Goal: Navigation & Orientation: Understand site structure

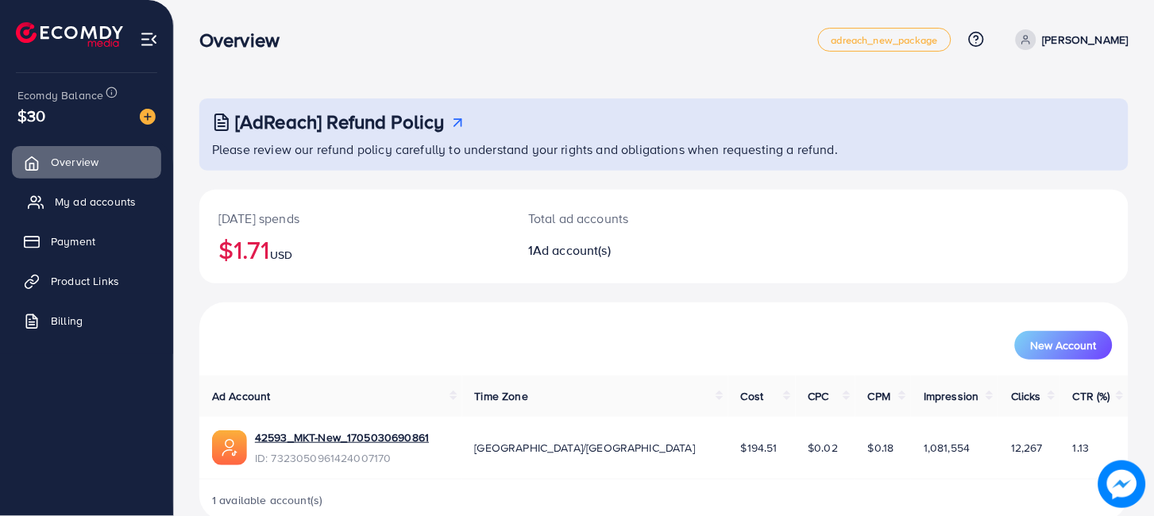
click at [110, 201] on span "My ad accounts" at bounding box center [95, 202] width 81 height 16
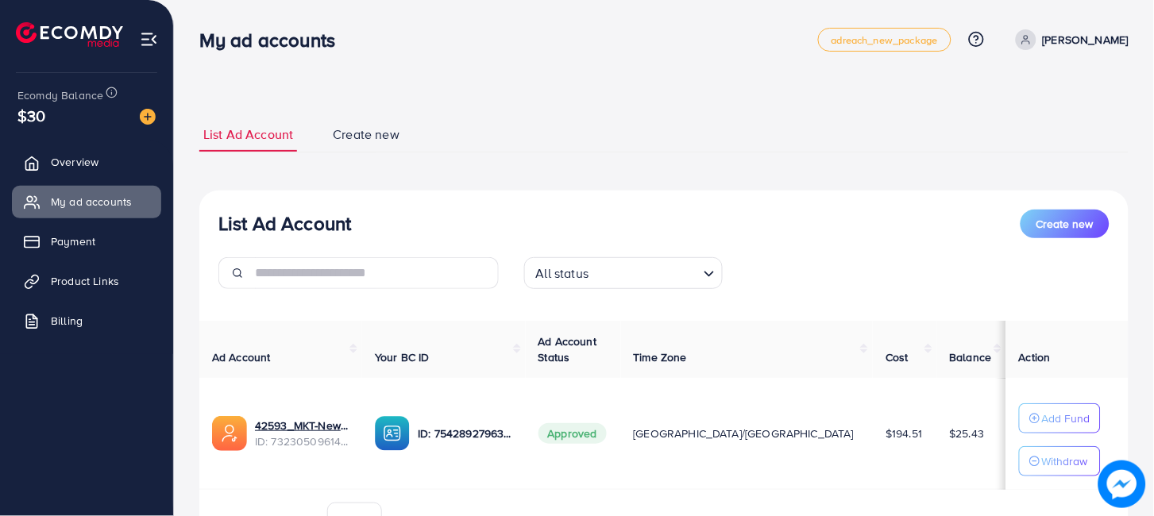
scroll to position [81, 0]
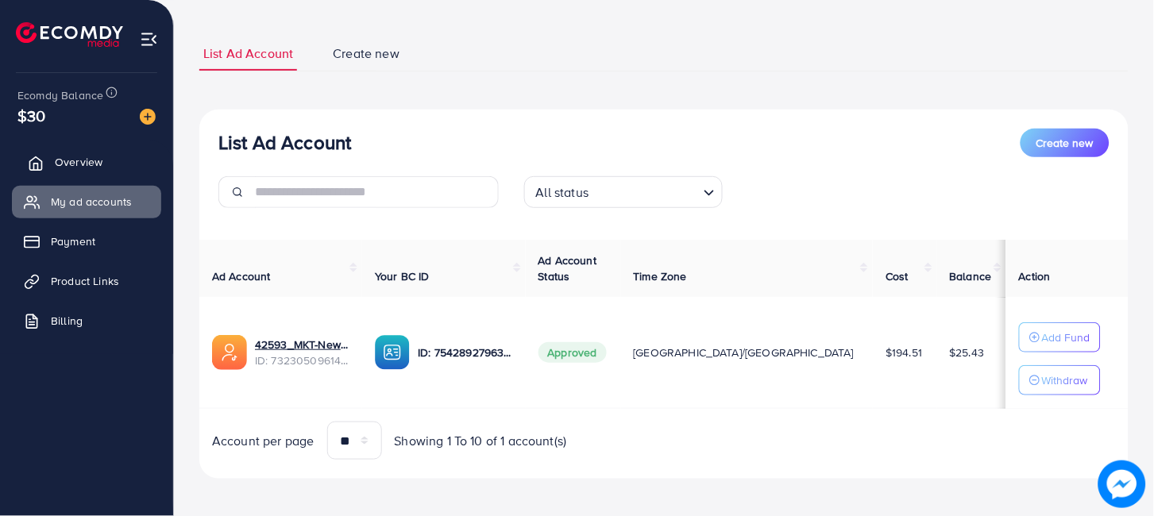
click at [81, 159] on span "Overview" at bounding box center [79, 162] width 48 height 16
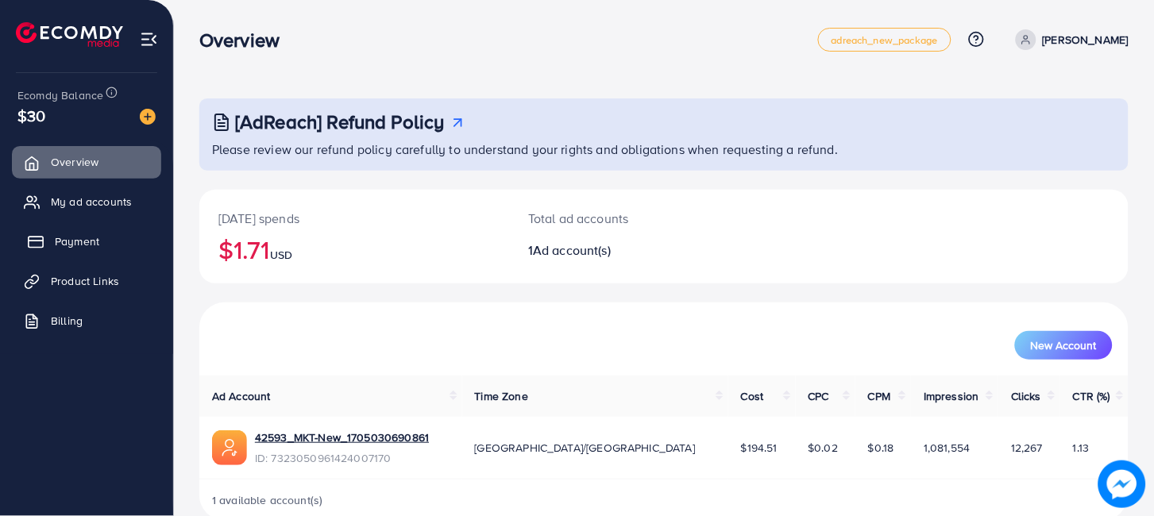
click at [82, 237] on span "Payment" at bounding box center [77, 241] width 44 height 16
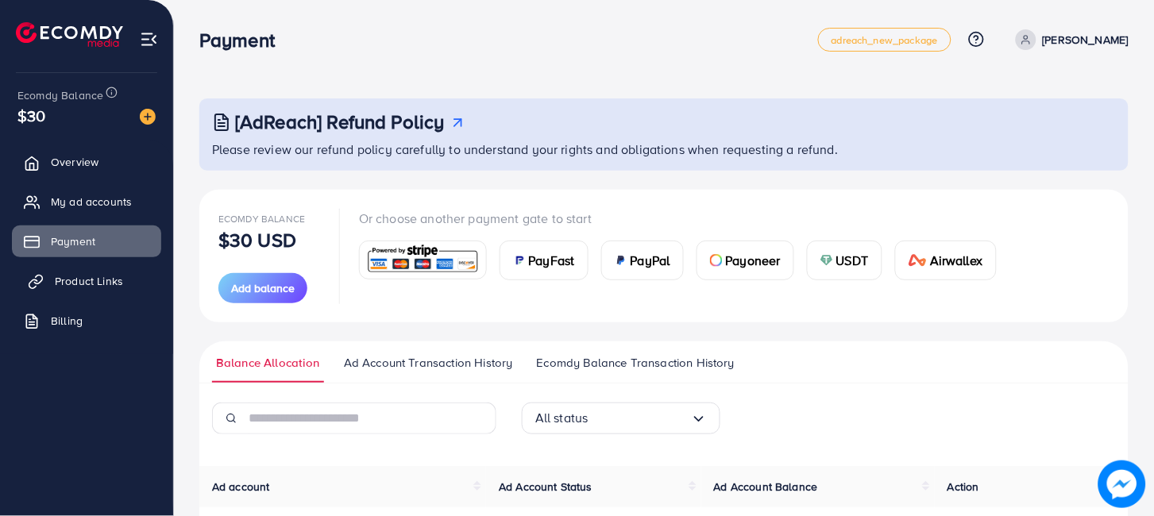
click at [100, 281] on span "Product Links" at bounding box center [89, 281] width 68 height 16
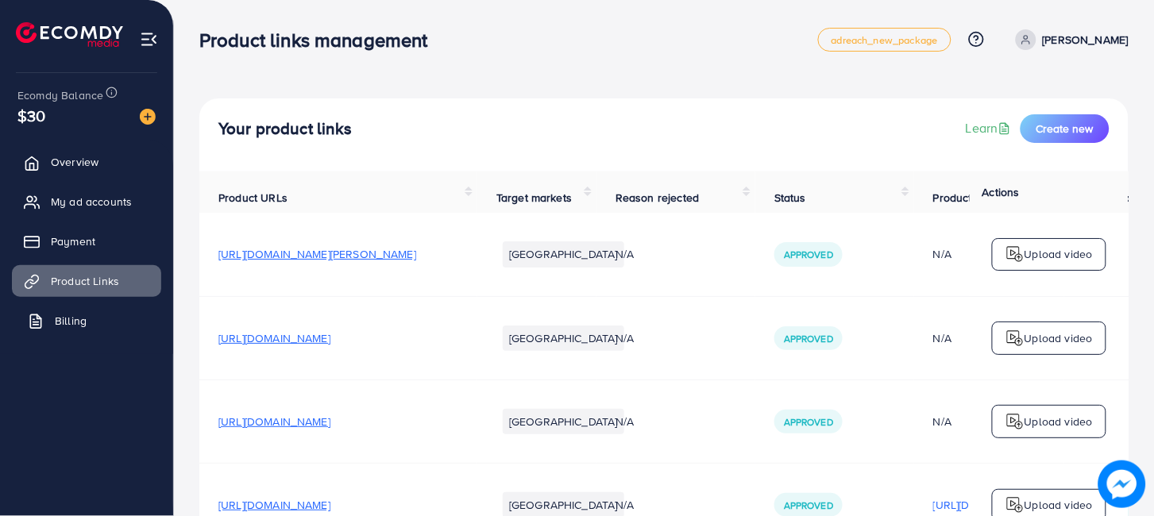
click at [79, 313] on span "Billing" at bounding box center [71, 321] width 32 height 16
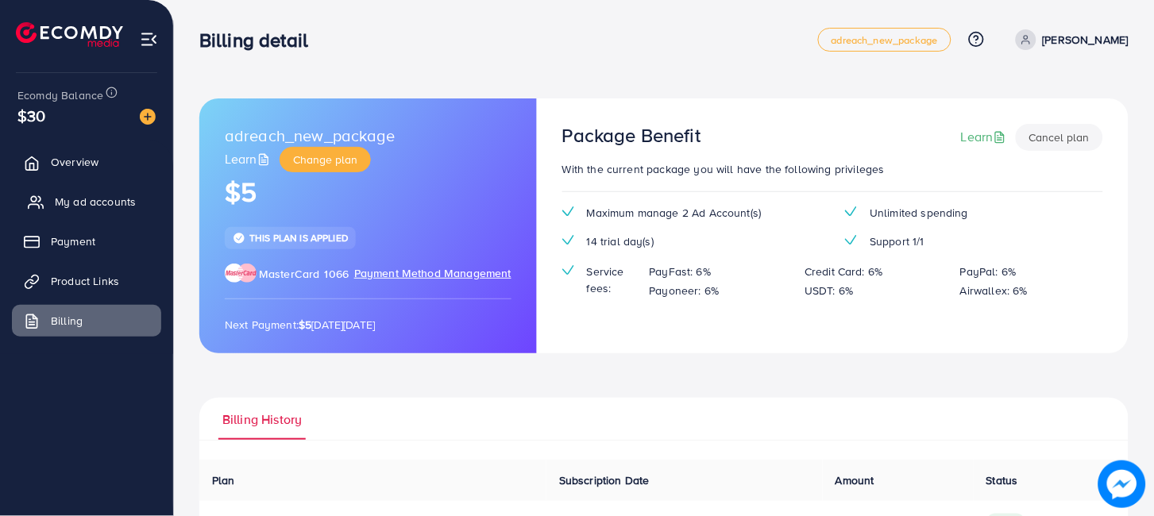
click at [79, 204] on span "My ad accounts" at bounding box center [95, 202] width 81 height 16
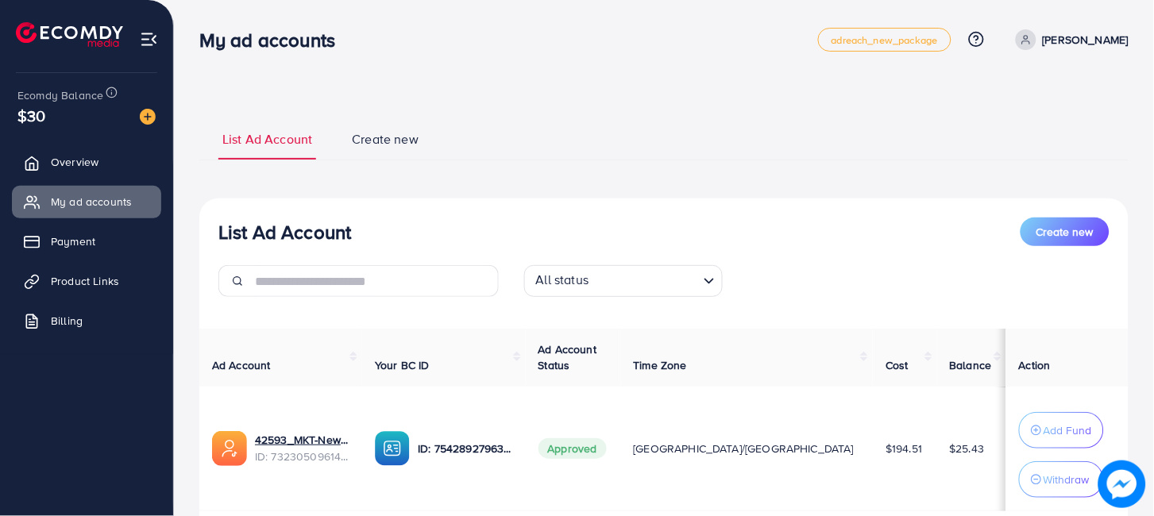
scroll to position [109, 0]
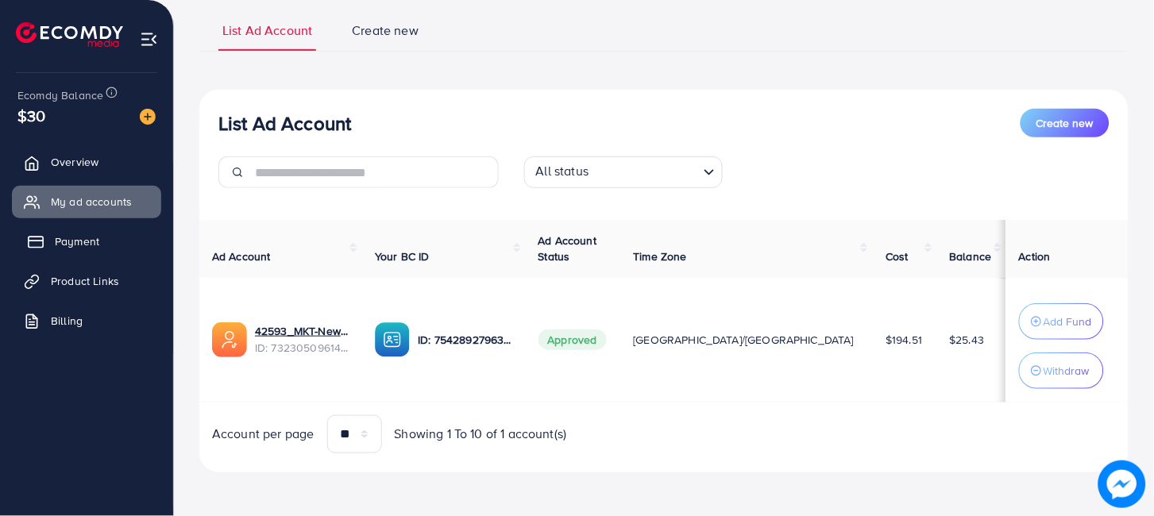
click at [105, 230] on link "Payment" at bounding box center [86, 242] width 149 height 32
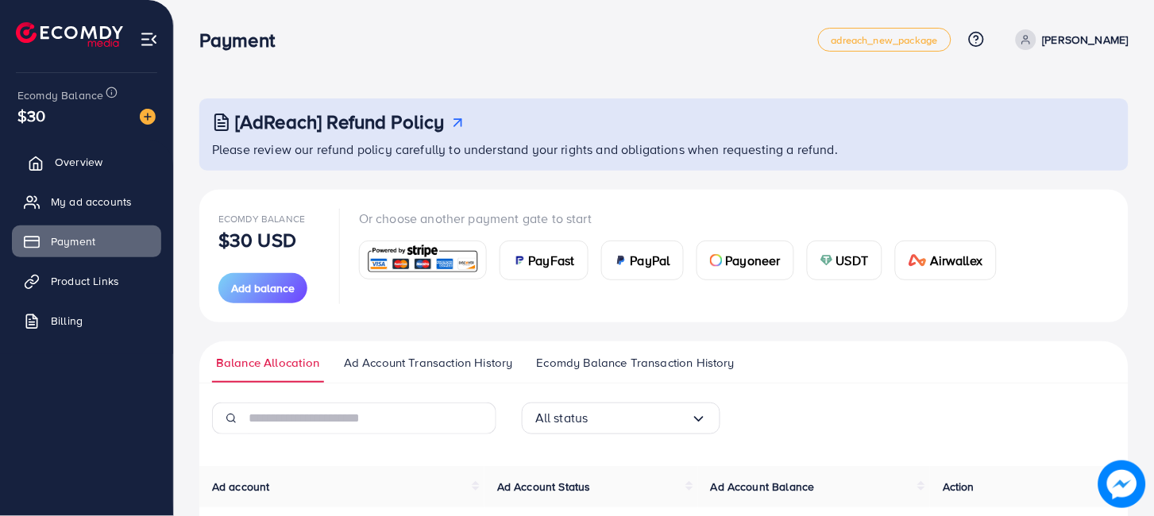
click at [94, 176] on link "Overview" at bounding box center [86, 162] width 149 height 32
